Goal: Task Accomplishment & Management: Manage account settings

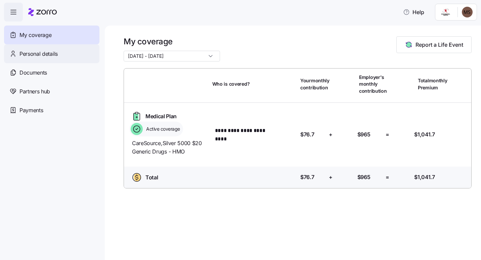
click at [20, 52] on span "Personal details" at bounding box center [38, 54] width 38 height 8
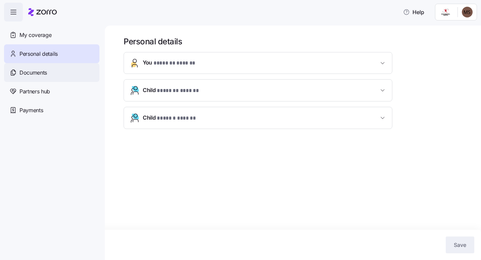
click at [21, 69] on span "Documents" at bounding box center [33, 73] width 28 height 8
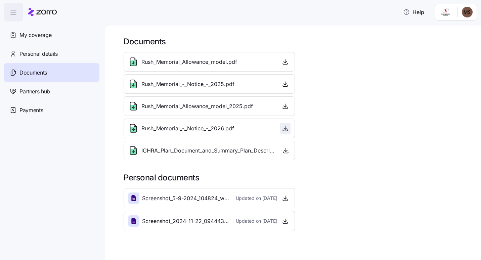
click at [286, 131] on icon "button" at bounding box center [285, 128] width 7 height 7
click at [289, 83] on span "button" at bounding box center [285, 84] width 10 height 10
click at [287, 85] on icon "button" at bounding box center [285, 84] width 7 height 7
click at [51, 92] on div "Partners hub" at bounding box center [51, 91] width 95 height 19
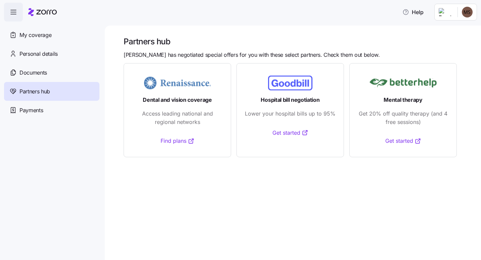
click at [33, 113] on span "Payments" at bounding box center [31, 110] width 24 height 8
